Goal: Task Accomplishment & Management: Manage account settings

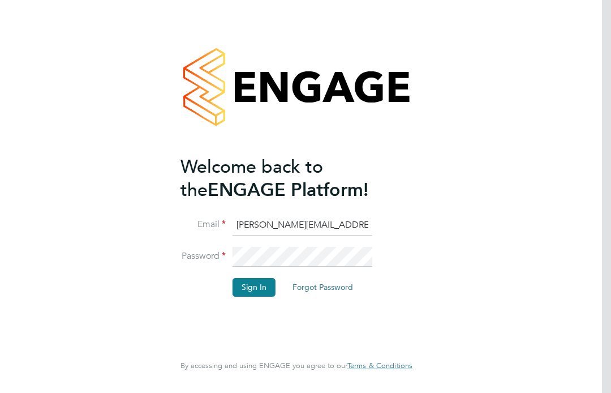
click at [258, 291] on button "Sign In" at bounding box center [254, 287] width 43 height 18
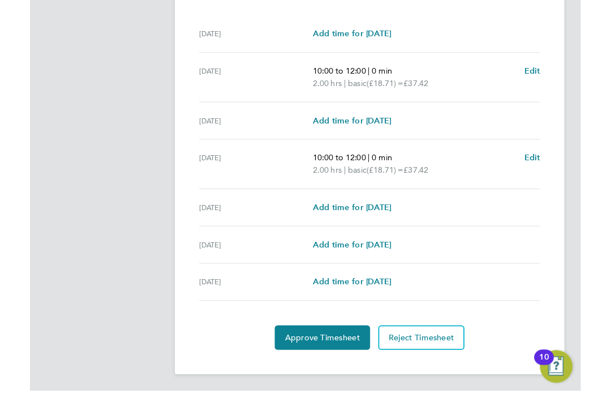
scroll to position [395, 0]
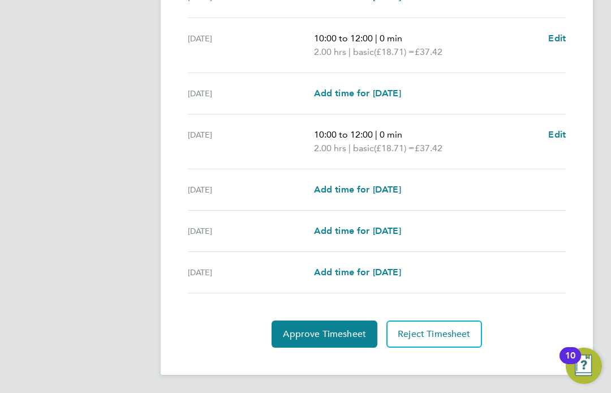
click at [295, 334] on span "Approve Timesheet" at bounding box center [324, 333] width 83 height 11
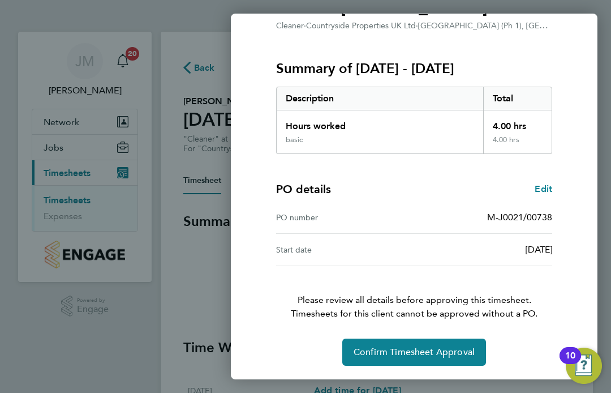
scroll to position [117, 0]
click at [375, 354] on span "Confirm Timesheet Approval" at bounding box center [414, 351] width 121 height 11
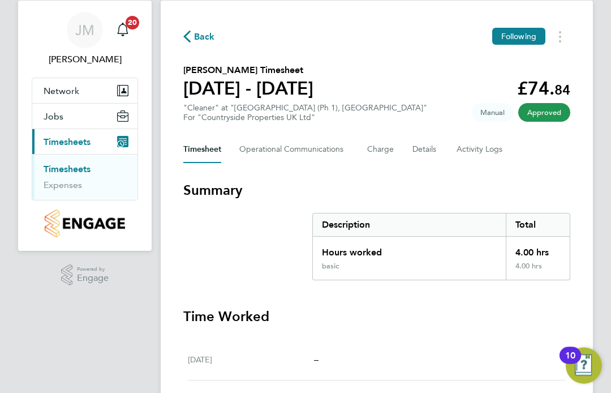
click at [69, 122] on button "Jobs" at bounding box center [84, 116] width 105 height 25
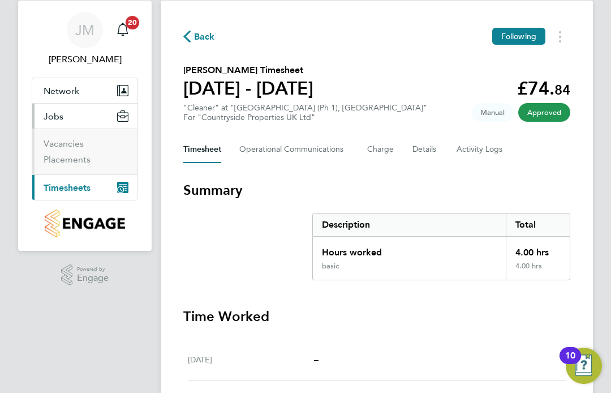
click at [60, 188] on span "Timesheets" at bounding box center [67, 187] width 47 height 11
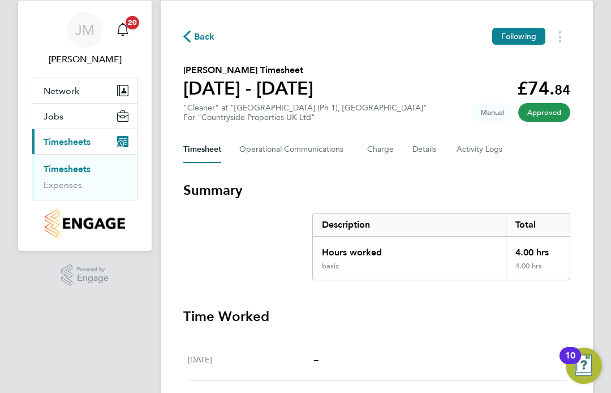
click at [66, 167] on link "Timesheets" at bounding box center [67, 169] width 47 height 11
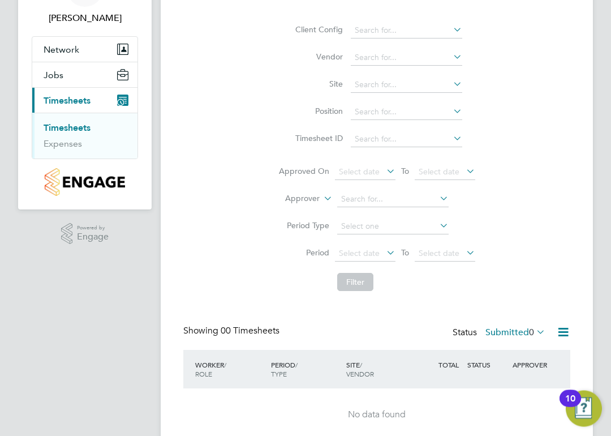
scroll to position [118, 0]
